Goal: Task Accomplishment & Management: Complete application form

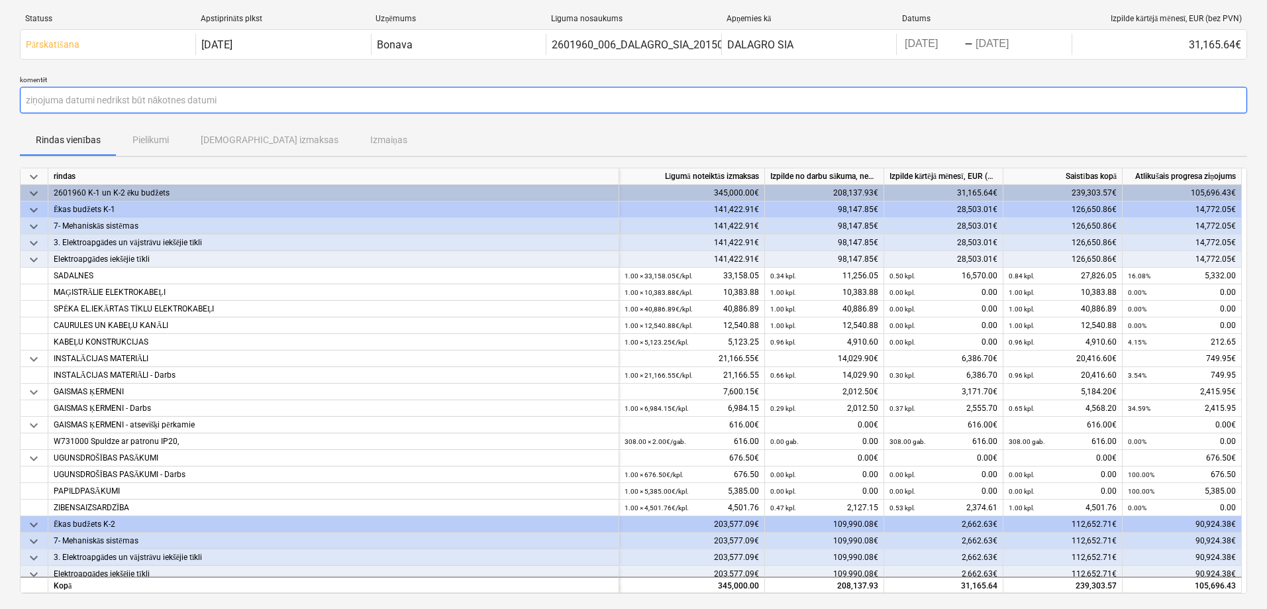
scroll to position [44, 0]
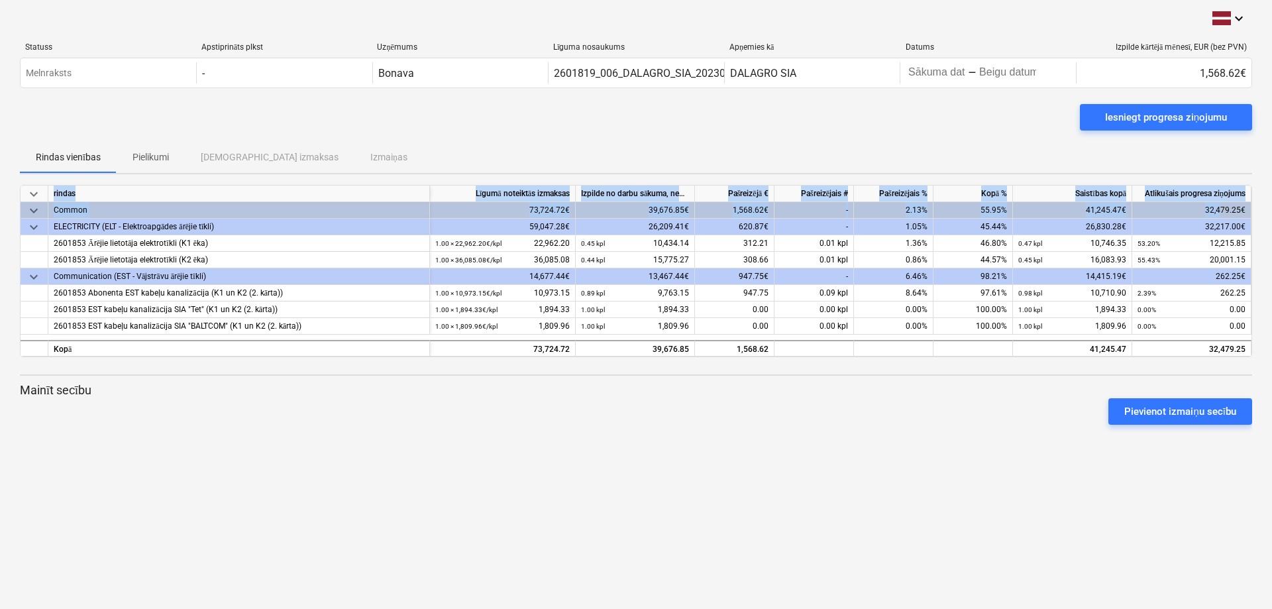
drag, startPoint x: 1220, startPoint y: 205, endPoint x: 1220, endPoint y: 334, distance: 128.5
click at [1220, 334] on div "keyboard_arrow_down rindas Līgumā noteiktās izmaksas Izpilde no darbu sākuma, n…" at bounding box center [636, 271] width 1232 height 172
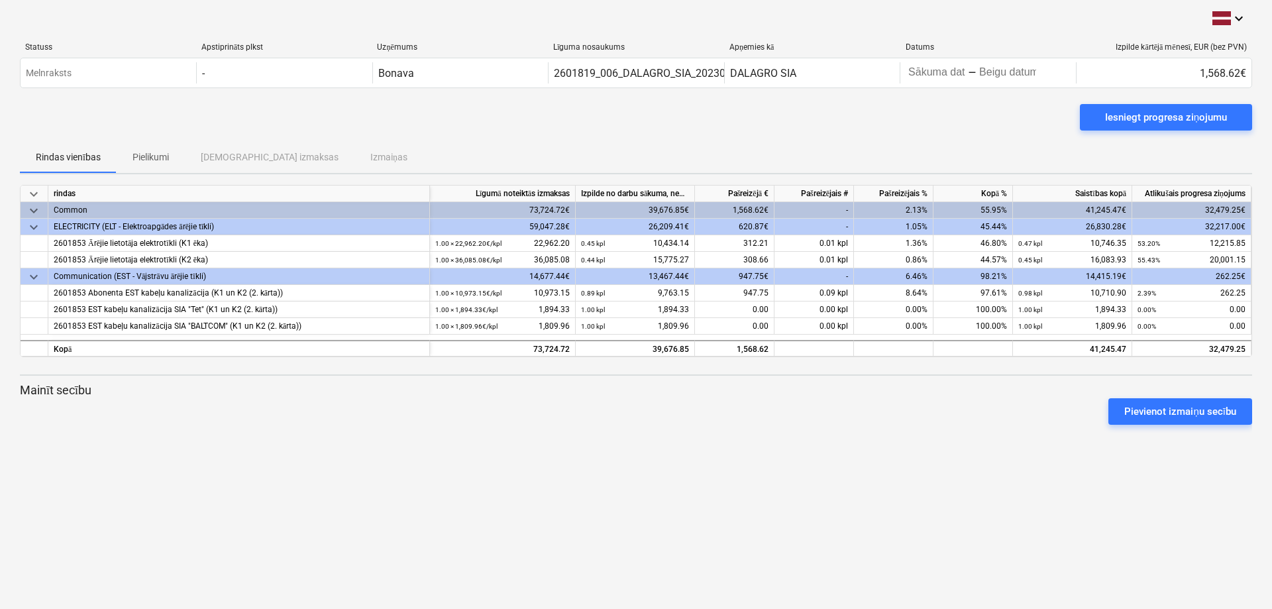
click at [1000, 523] on div "keyboard_arrow_down Statuss Apstiprināts plkst Uzņēmums Līguma nosaukums Apņemi…" at bounding box center [636, 304] width 1272 height 609
click at [31, 205] on span "keyboard_arrow_down" at bounding box center [34, 211] width 16 height 16
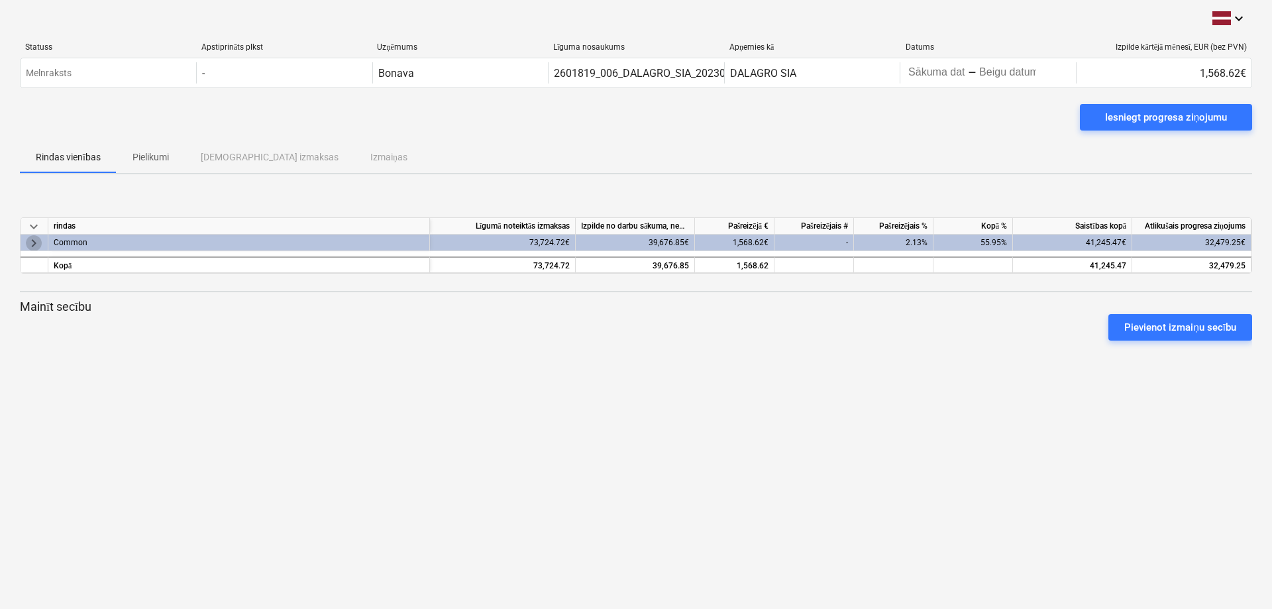
click at [38, 242] on span "keyboard_arrow_right" at bounding box center [34, 242] width 16 height 16
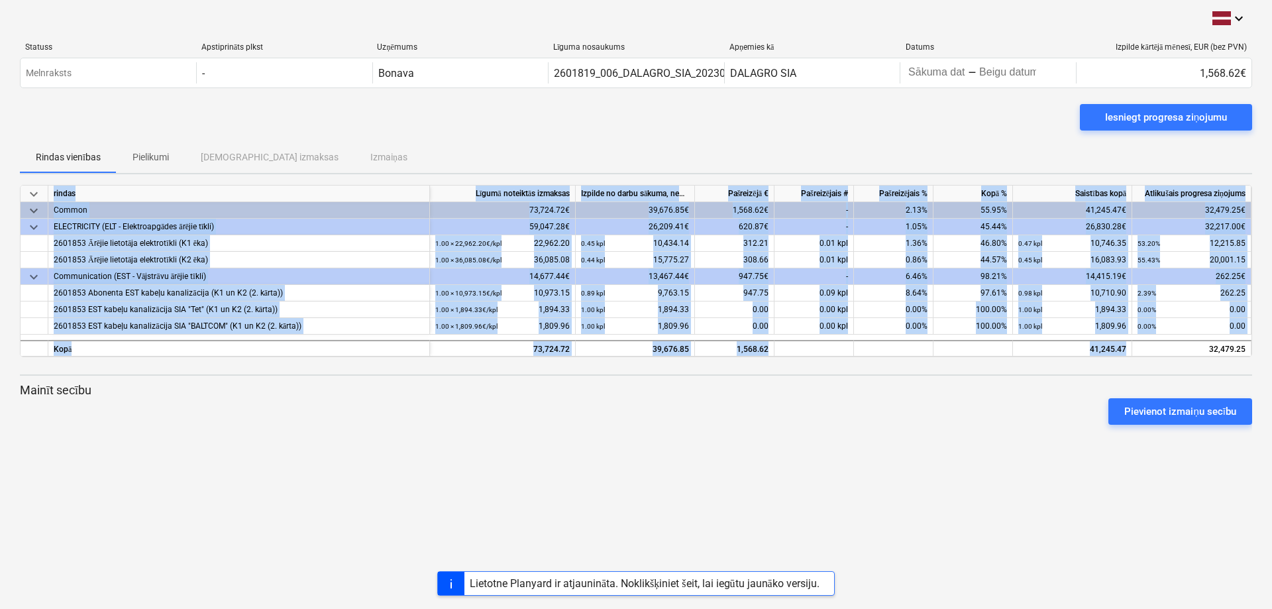
scroll to position [0, 5]
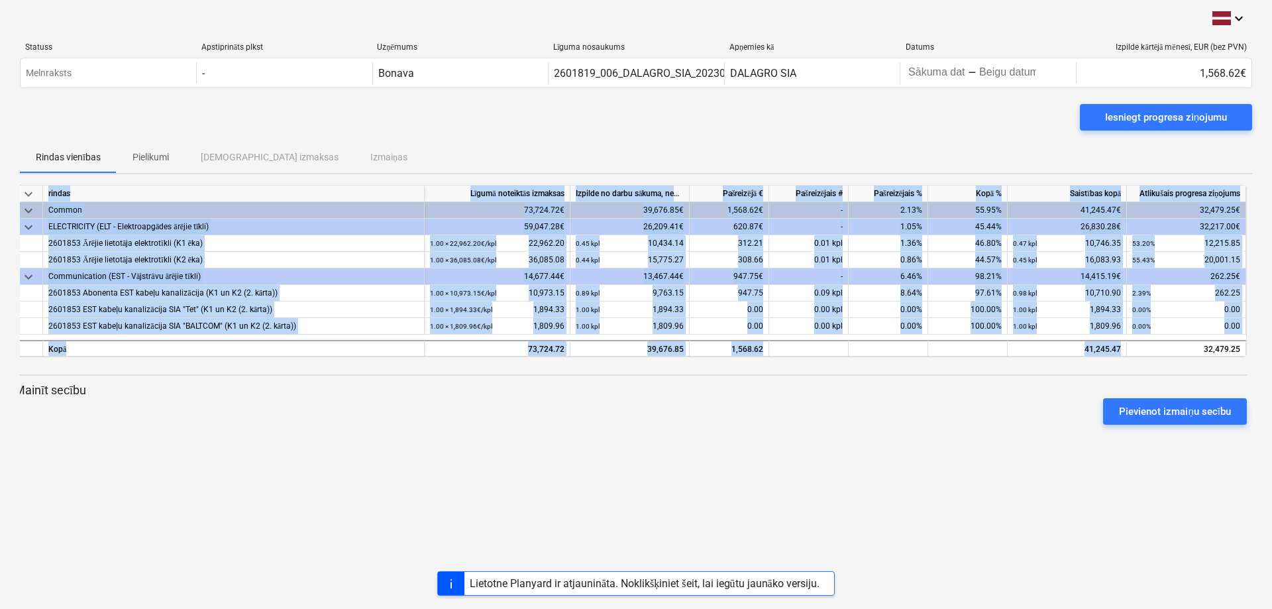
drag, startPoint x: 1207, startPoint y: 346, endPoint x: 1297, endPoint y: 346, distance: 90.1
click at [1271, 346] on html "keyboard_arrow_down Statuss Apstiprināts plkst Uzņēmums Līguma nosaukums Apņemi…" at bounding box center [636, 304] width 1272 height 609
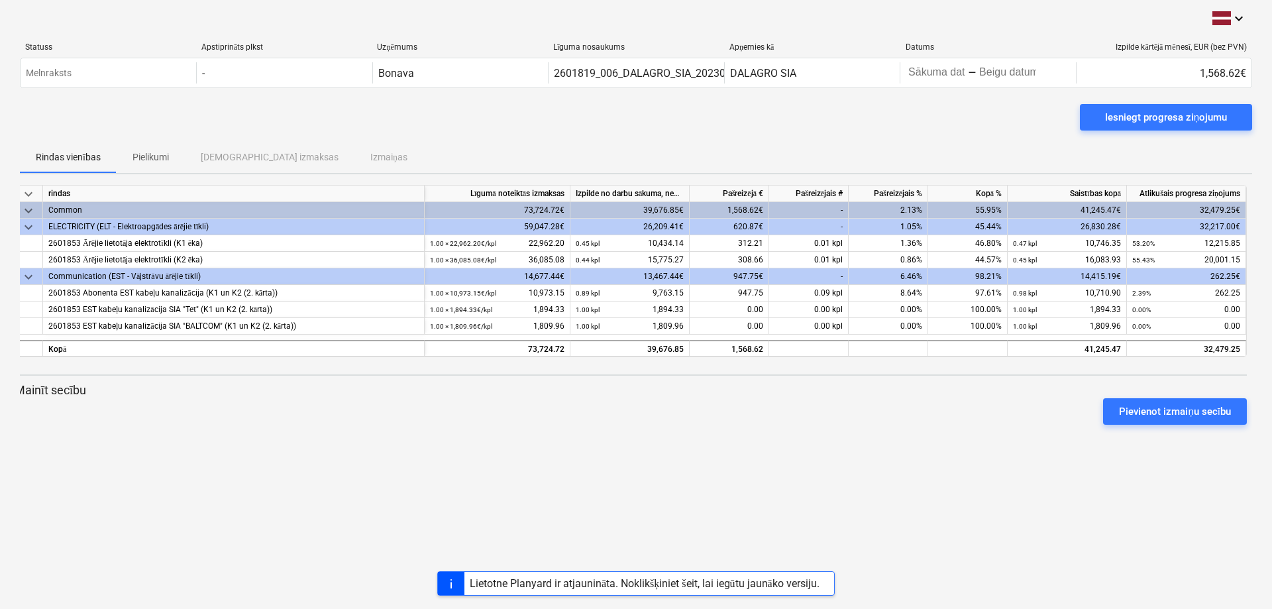
click at [893, 428] on div at bounding box center [631, 430] width 1232 height 11
click at [864, 461] on div "keyboard_arrow_down Statuss Apstiprināts plkst Uzņēmums Līguma nosaukums Apņemi…" at bounding box center [636, 304] width 1272 height 609
click at [1092, 125] on button "Iesniegt progresa ziņojumu" at bounding box center [1166, 117] width 172 height 26
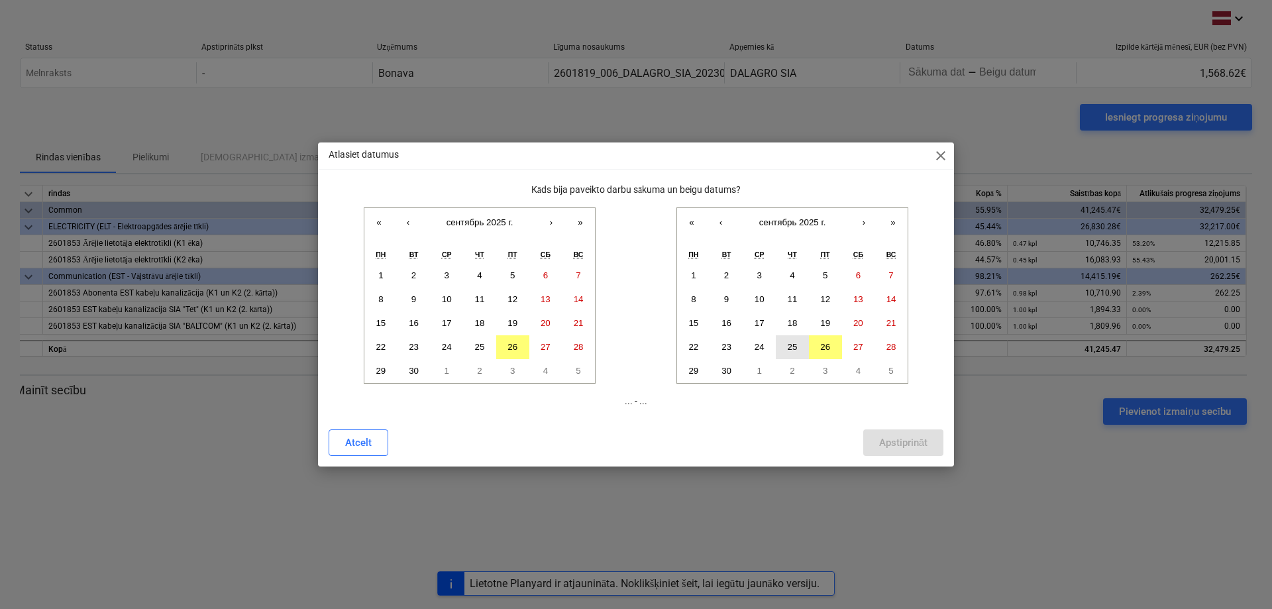
click at [789, 348] on abbr "25" at bounding box center [792, 347] width 10 height 10
click at [414, 225] on button "‹" at bounding box center [407, 222] width 29 height 29
click at [402, 374] on button "26" at bounding box center [413, 371] width 33 height 24
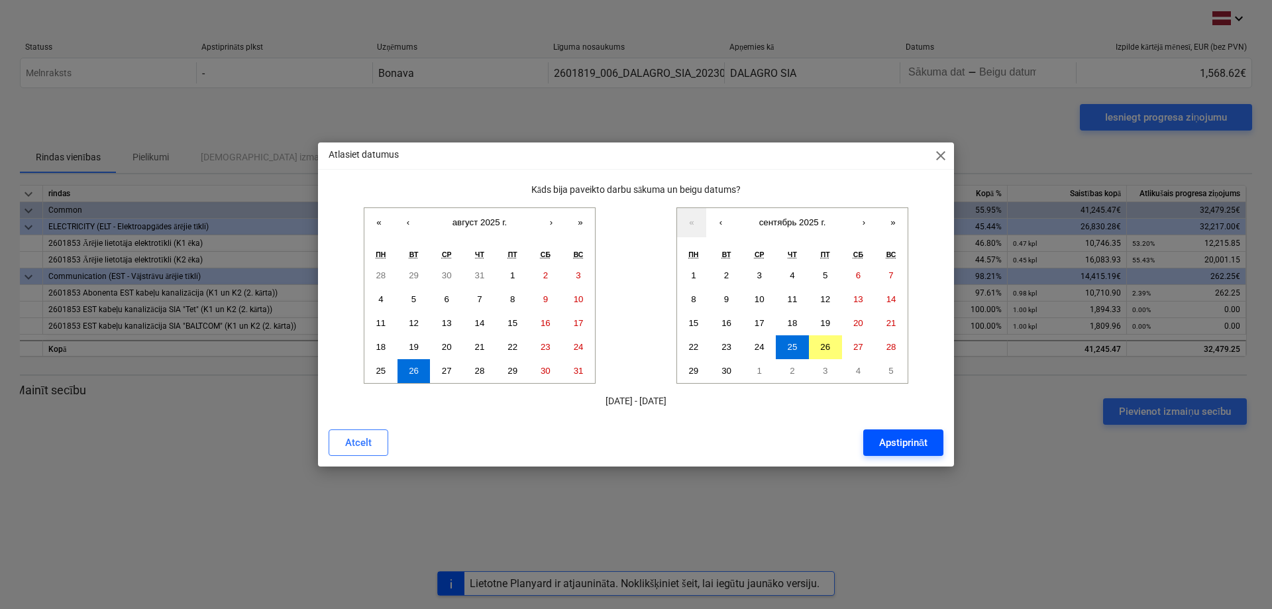
click at [892, 436] on div "Apstiprināt" at bounding box center [903, 442] width 48 height 17
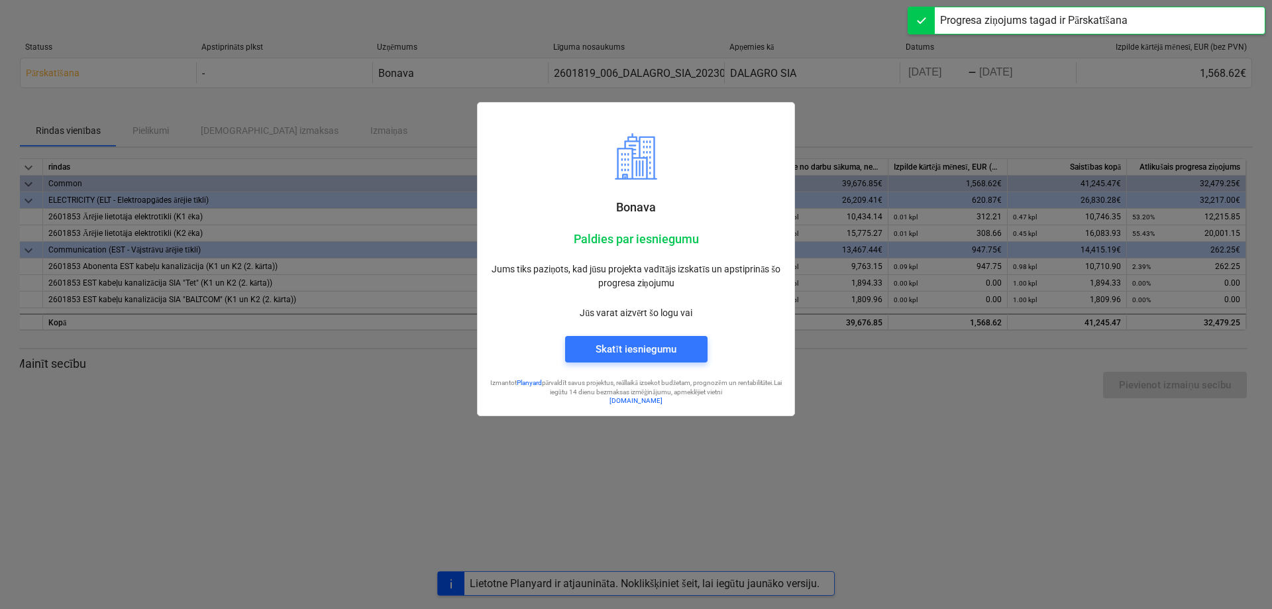
click at [968, 426] on div at bounding box center [636, 304] width 1272 height 609
